Goal: Transaction & Acquisition: Purchase product/service

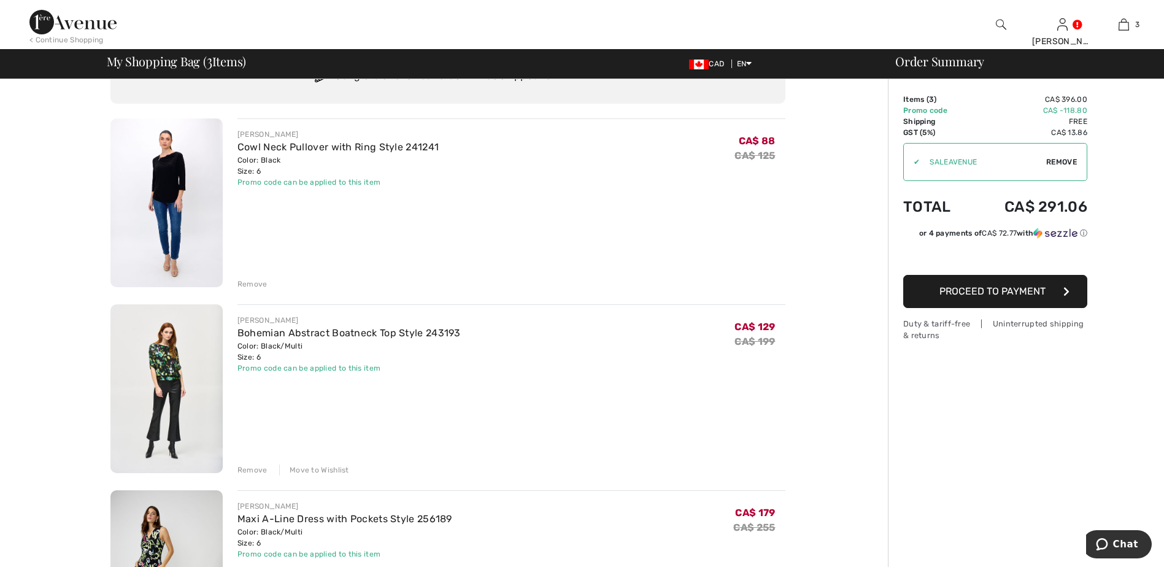
scroll to position [123, 0]
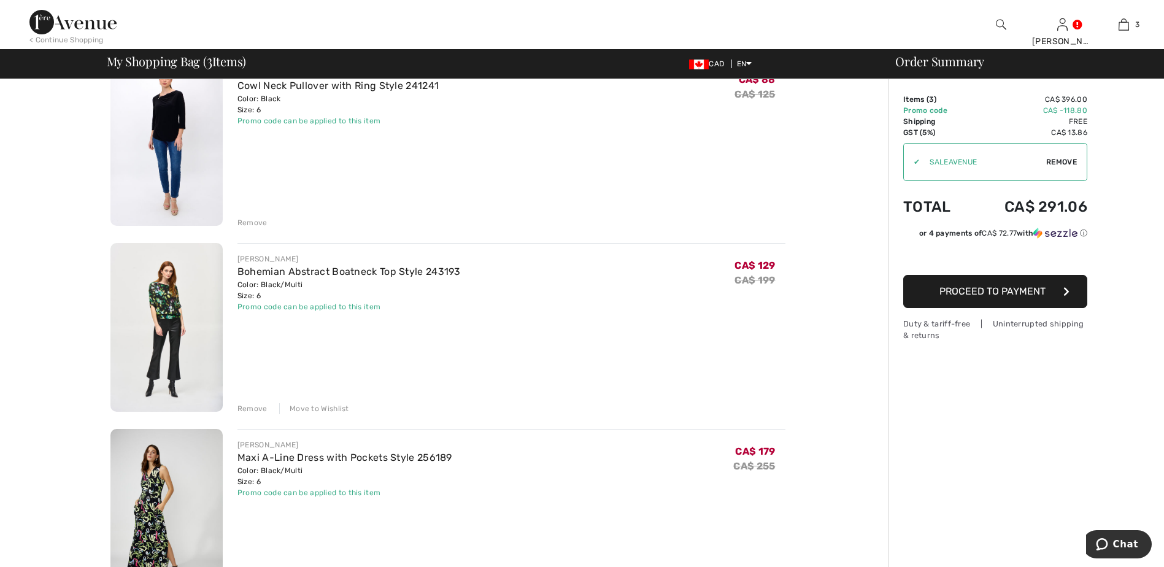
click at [1022, 478] on div "Order Summary Details Items ( 3 ) CA$ 396.00 Promo code CA$ -118.80 Shipping Fr…" at bounding box center [1026, 534] width 276 height 1156
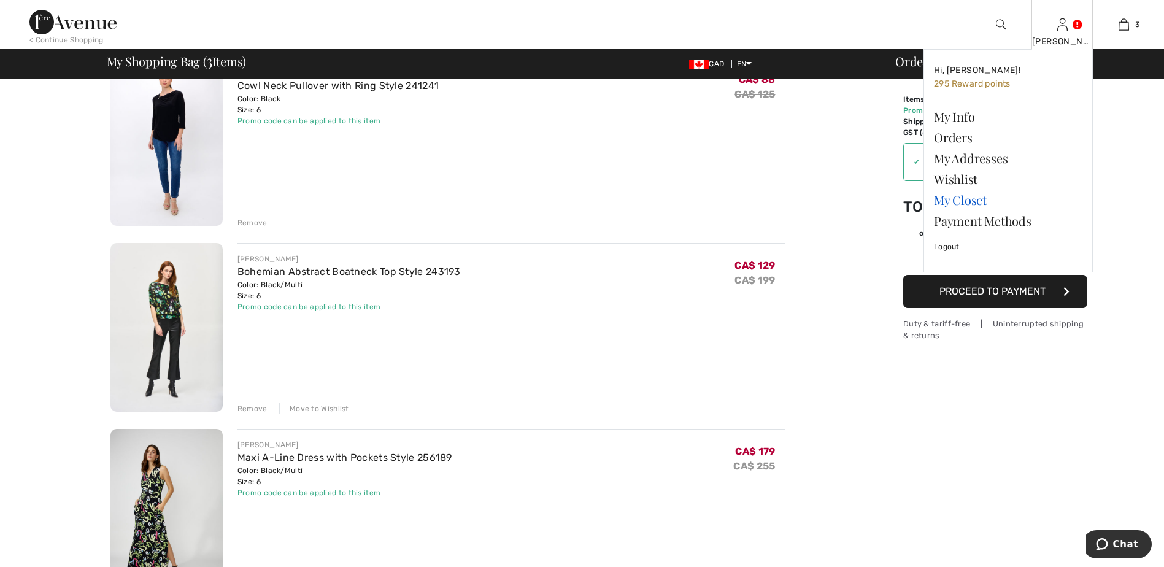
click at [961, 204] on link "My Closet" at bounding box center [1008, 200] width 148 height 21
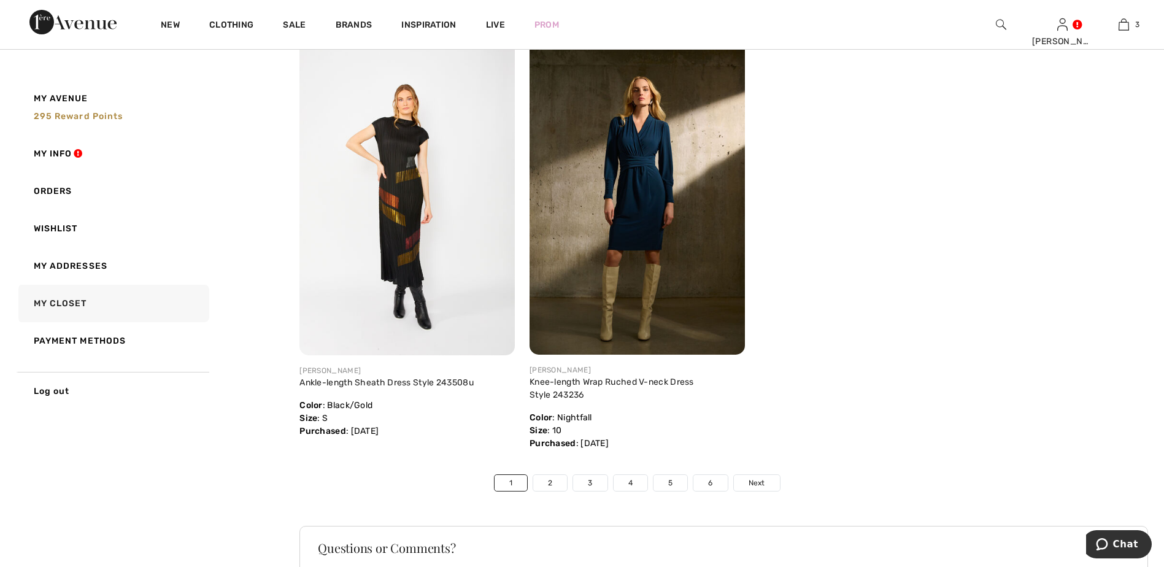
scroll to position [7117, 0]
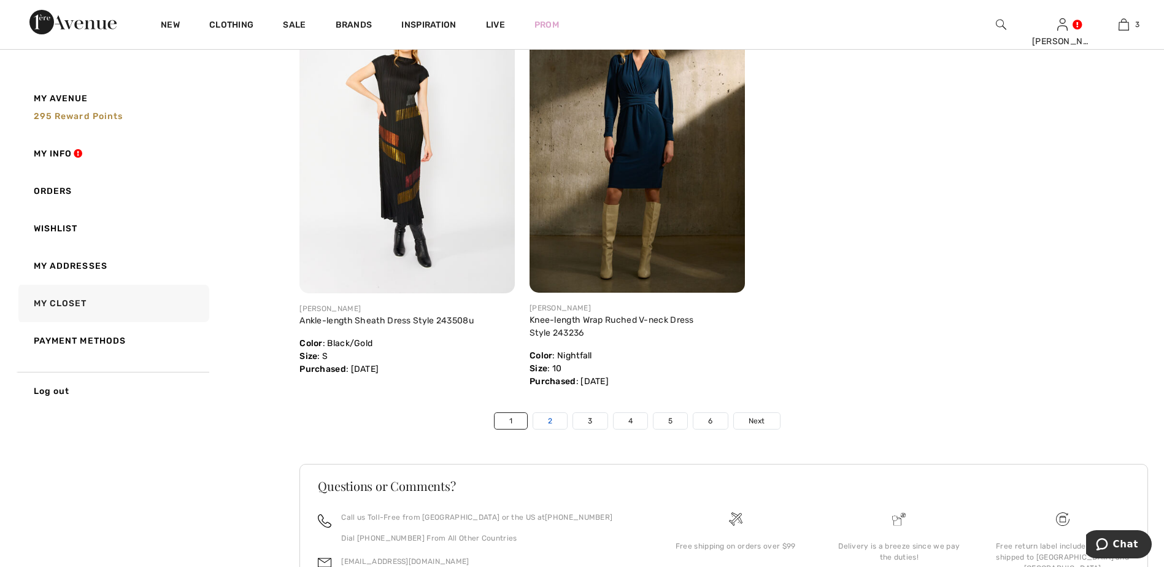
click at [547, 423] on link "2" at bounding box center [550, 421] width 34 height 16
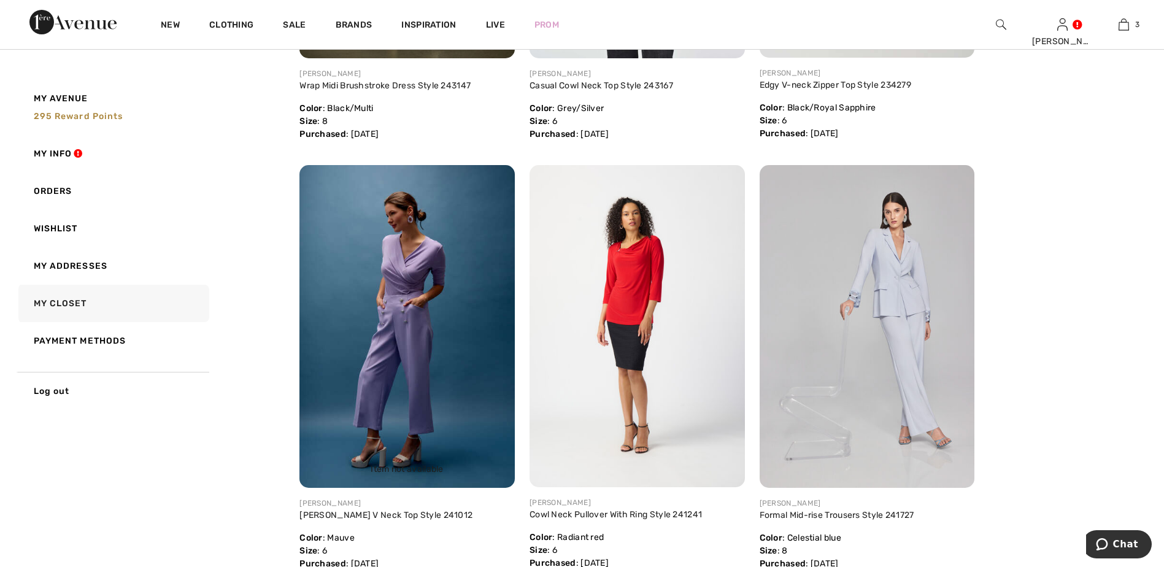
scroll to position [3926, 0]
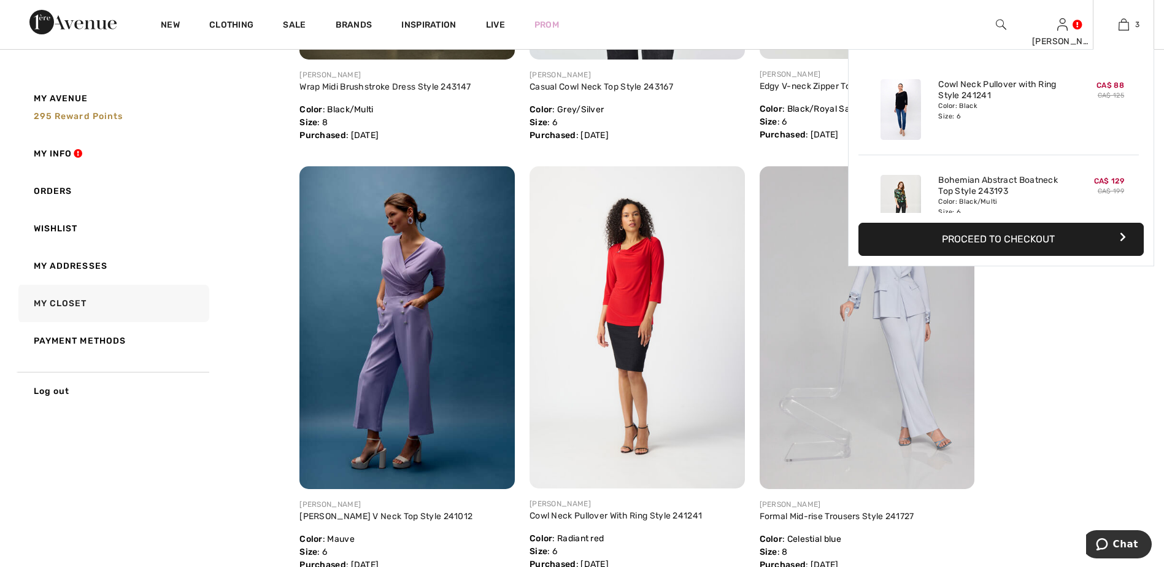
click at [1011, 234] on button "Proceed to Checkout" at bounding box center [1000, 239] width 285 height 33
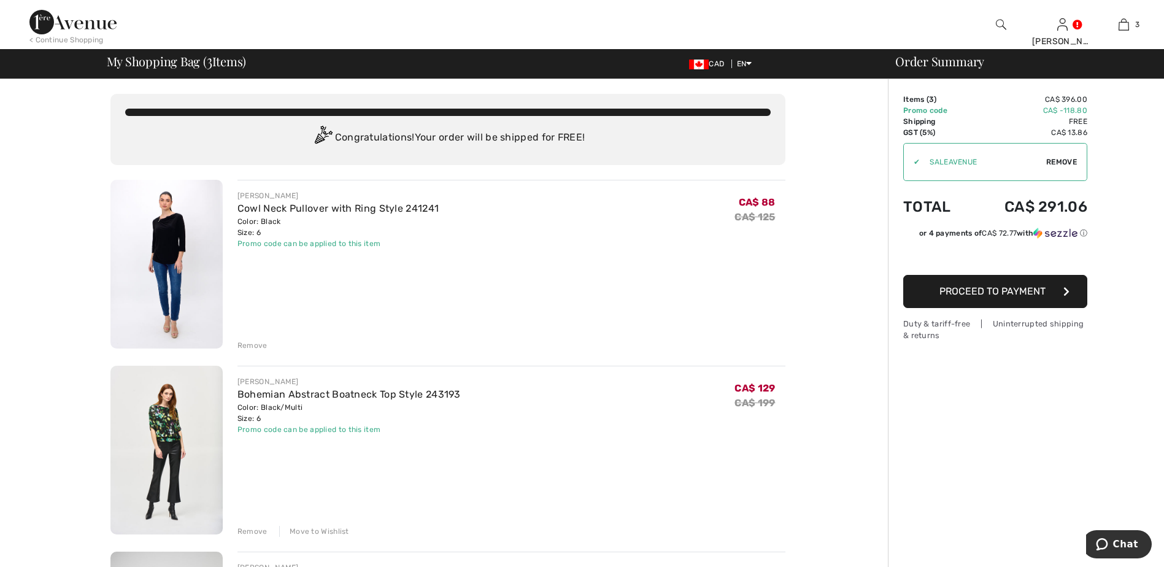
click at [964, 290] on span "Proceed to Payment" at bounding box center [992, 291] width 106 height 12
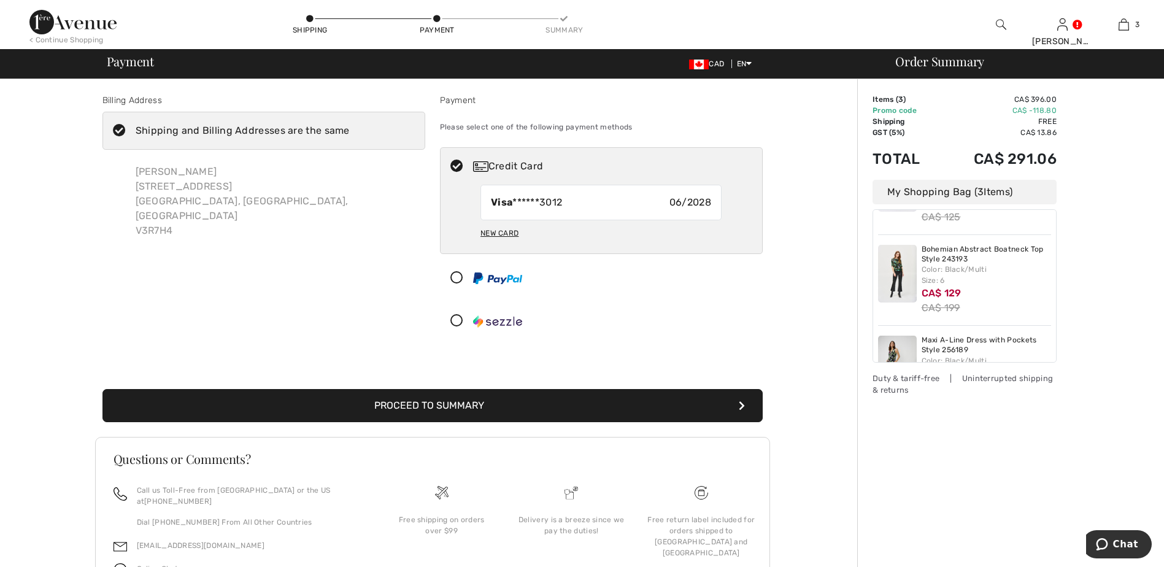
scroll to position [131, 0]
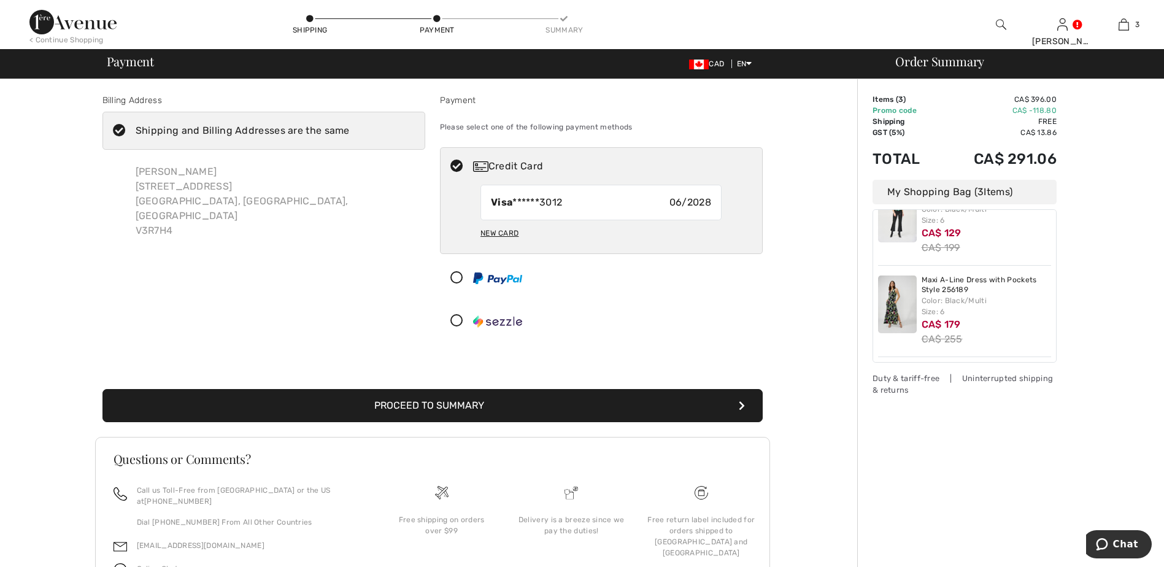
click at [410, 404] on button "Proceed to Summary" at bounding box center [432, 405] width 660 height 33
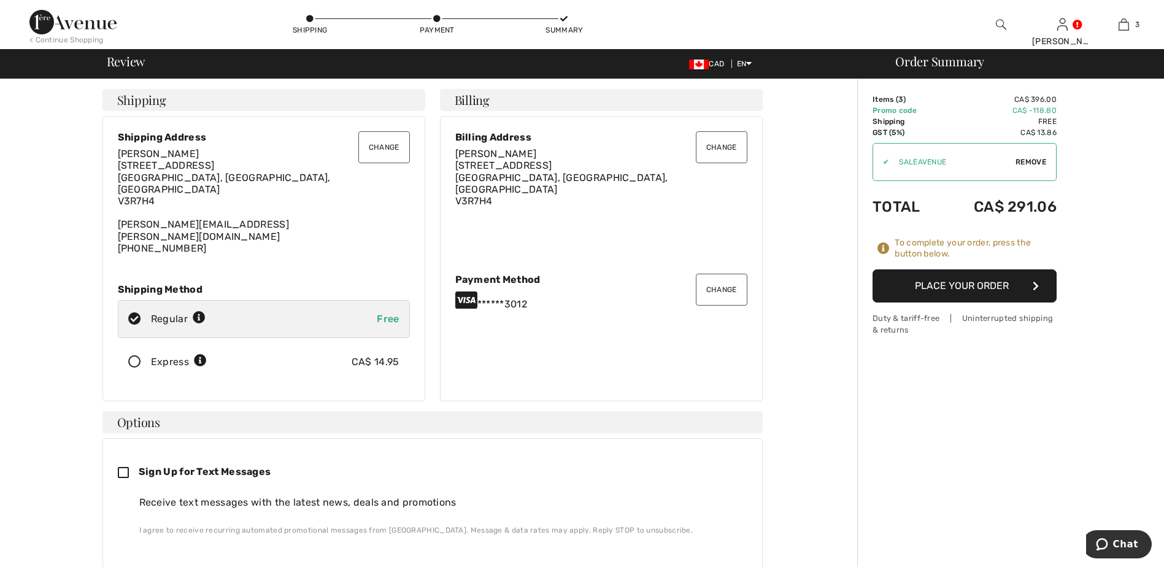
click at [963, 280] on button "Place Your Order" at bounding box center [964, 285] width 184 height 33
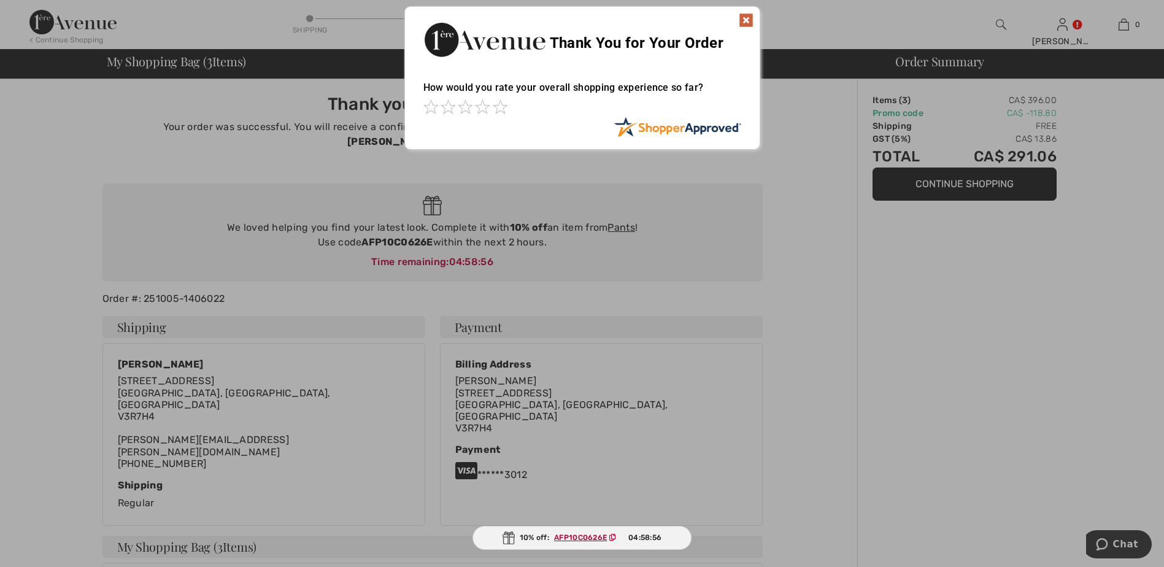
click at [750, 20] on img at bounding box center [746, 20] width 15 height 15
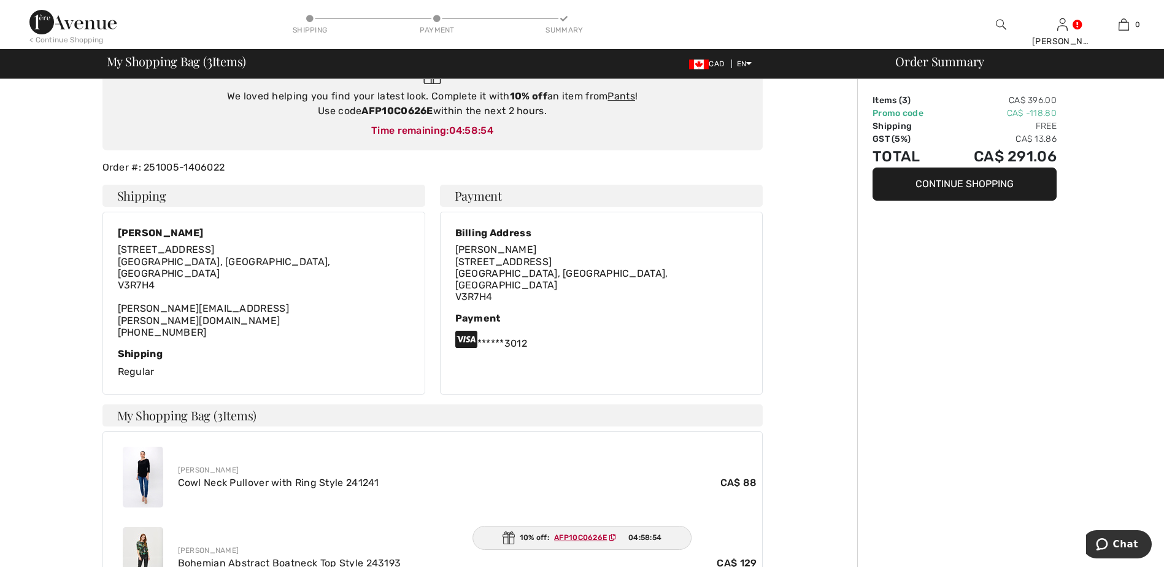
scroll to position [245, 0]
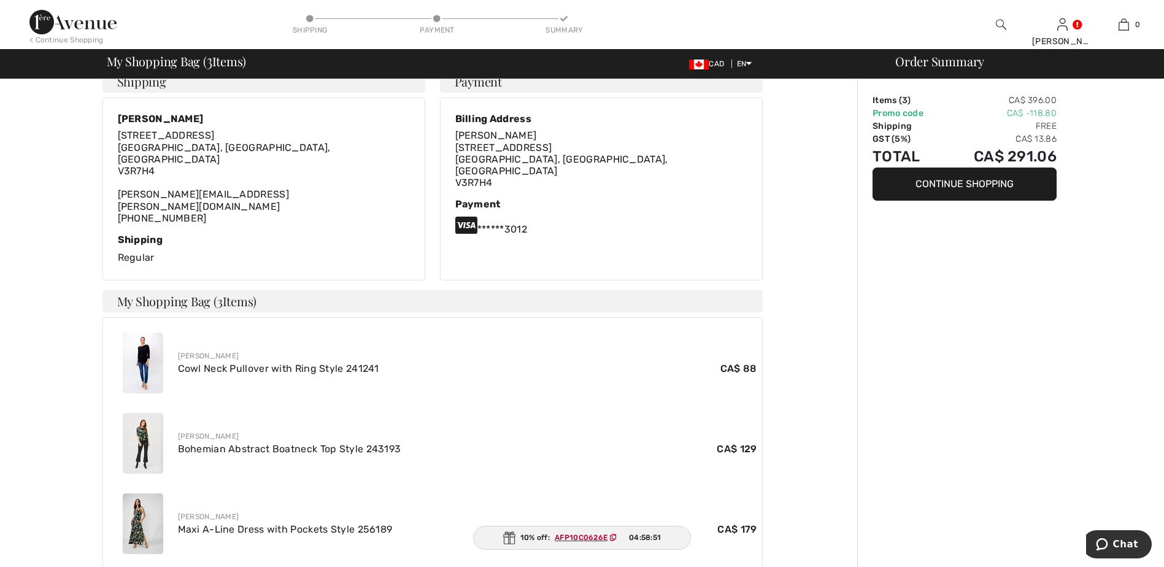
click at [138, 493] on img at bounding box center [143, 523] width 40 height 61
